Goal: Find specific page/section: Find specific page/section

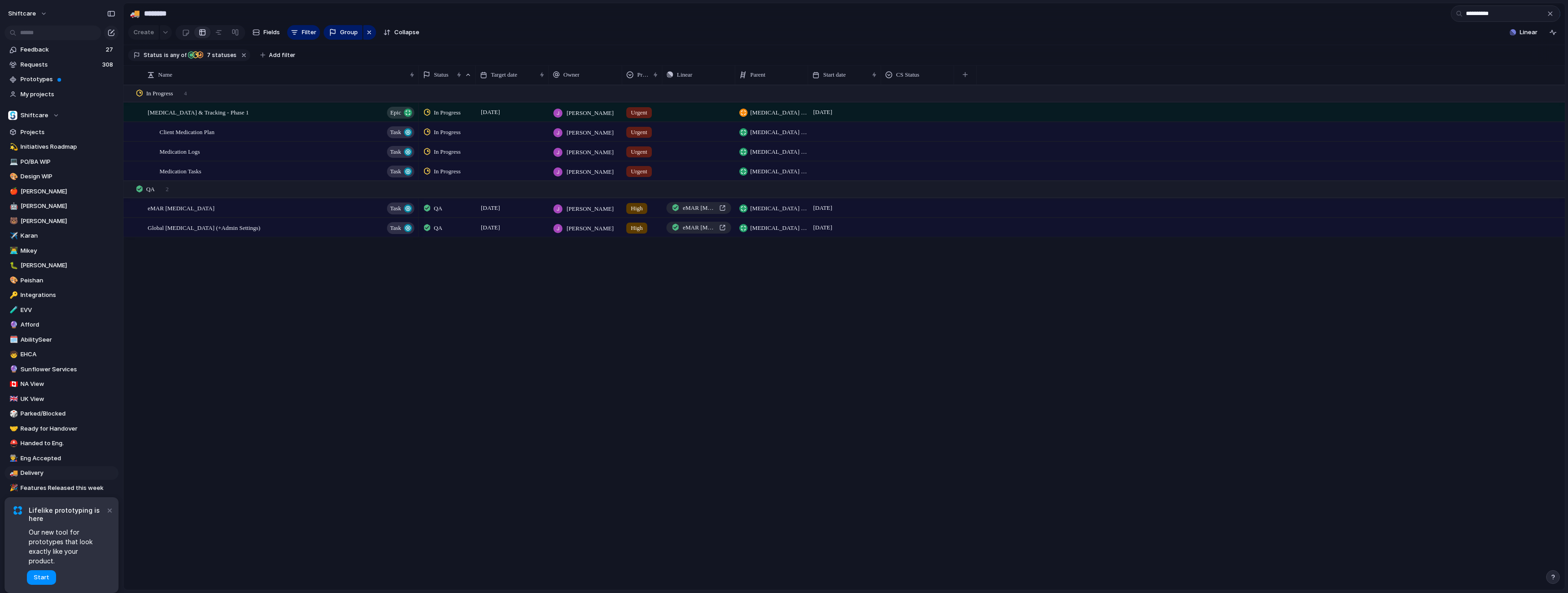
type input "**********"
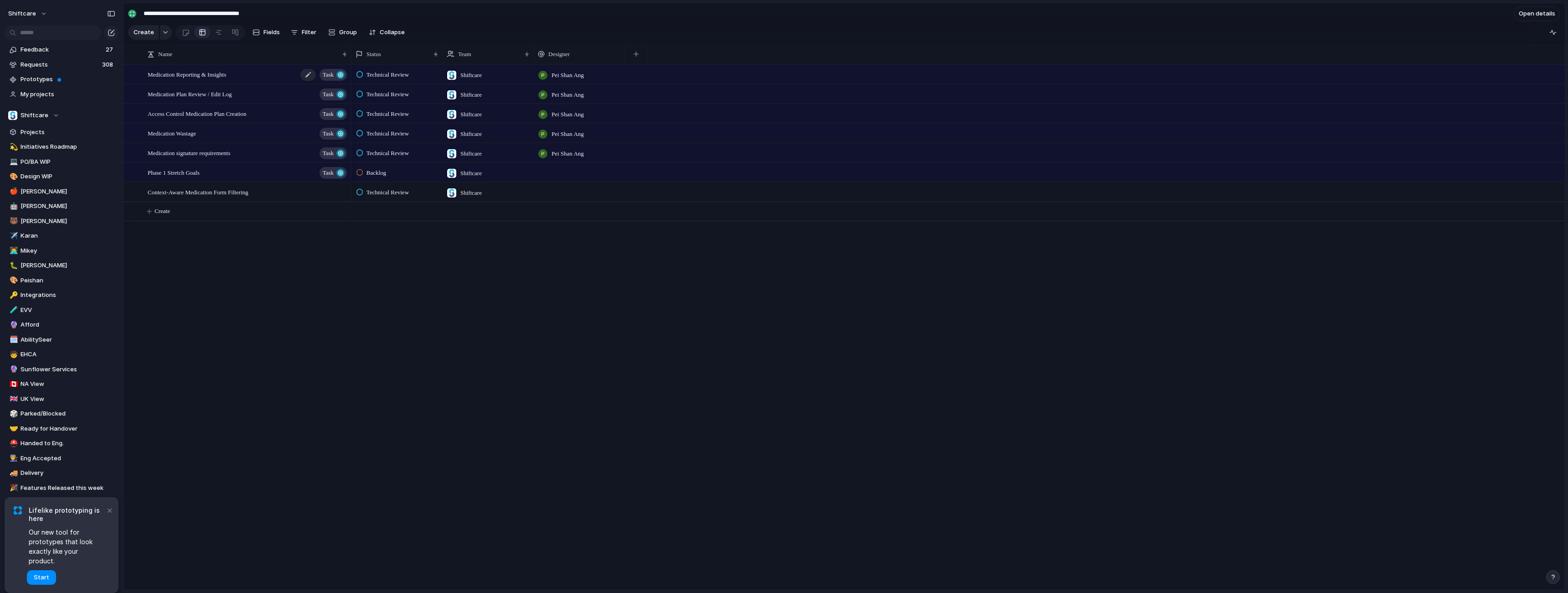
click at [212, 78] on span "Medication Reporting & Insights" at bounding box center [187, 74] width 79 height 11
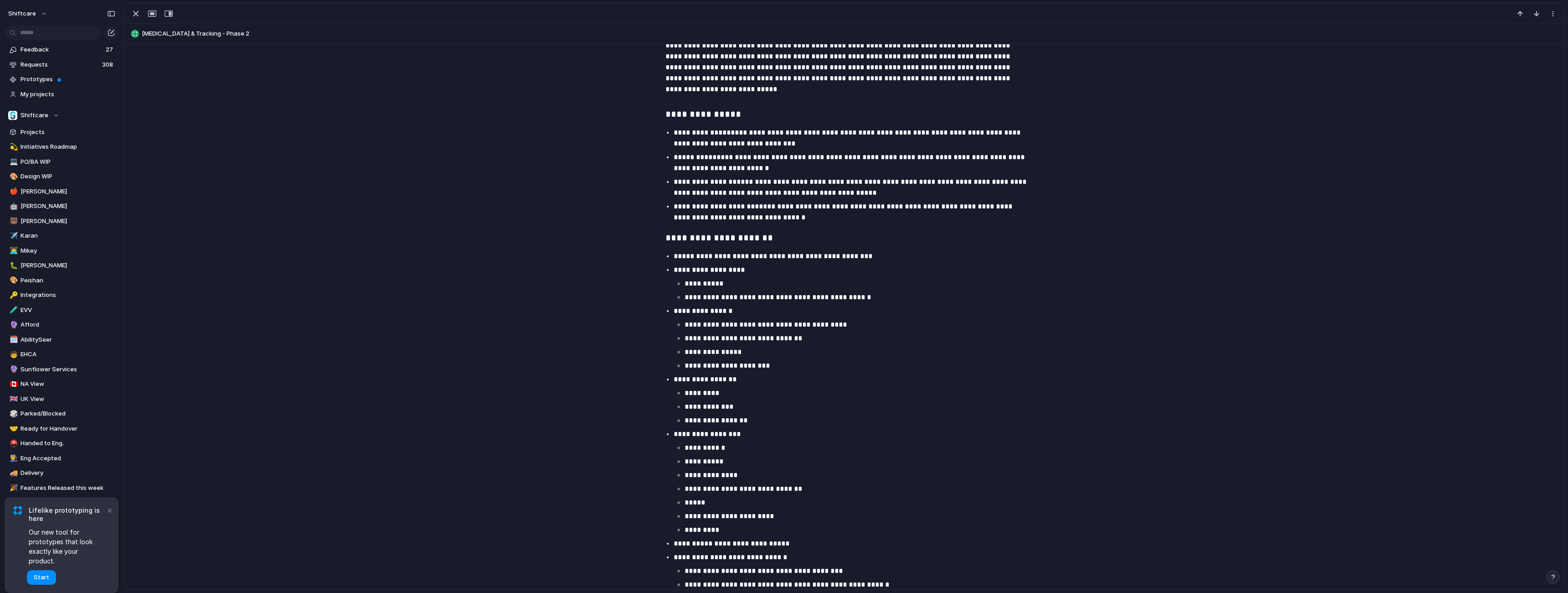
scroll to position [510, 0]
